Goal: Task Accomplishment & Management: Manage account settings

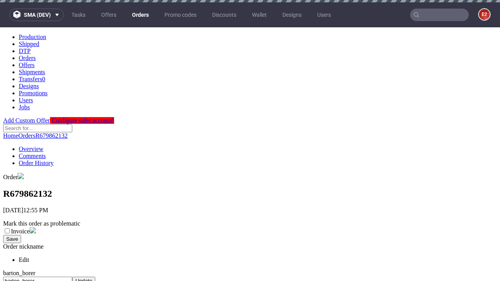
scroll to position [319, 0]
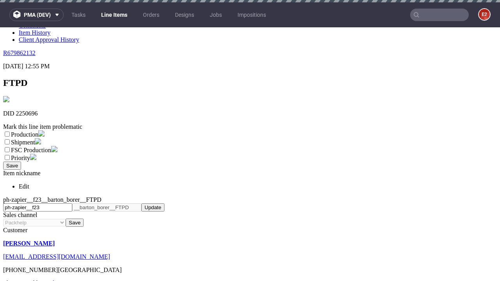
scroll to position [2, 0]
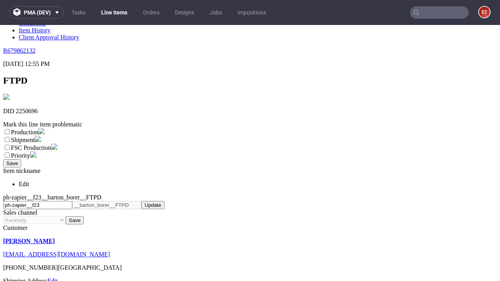
select select "dtp_ca_needed"
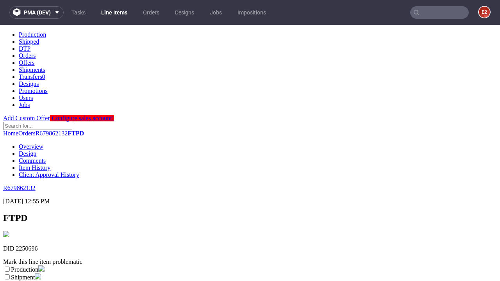
scroll to position [0, 0]
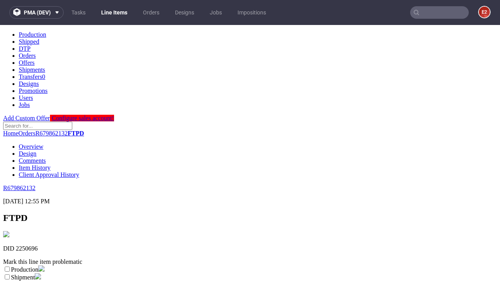
checkbox input "true"
